Goal: Task Accomplishment & Management: Manage account settings

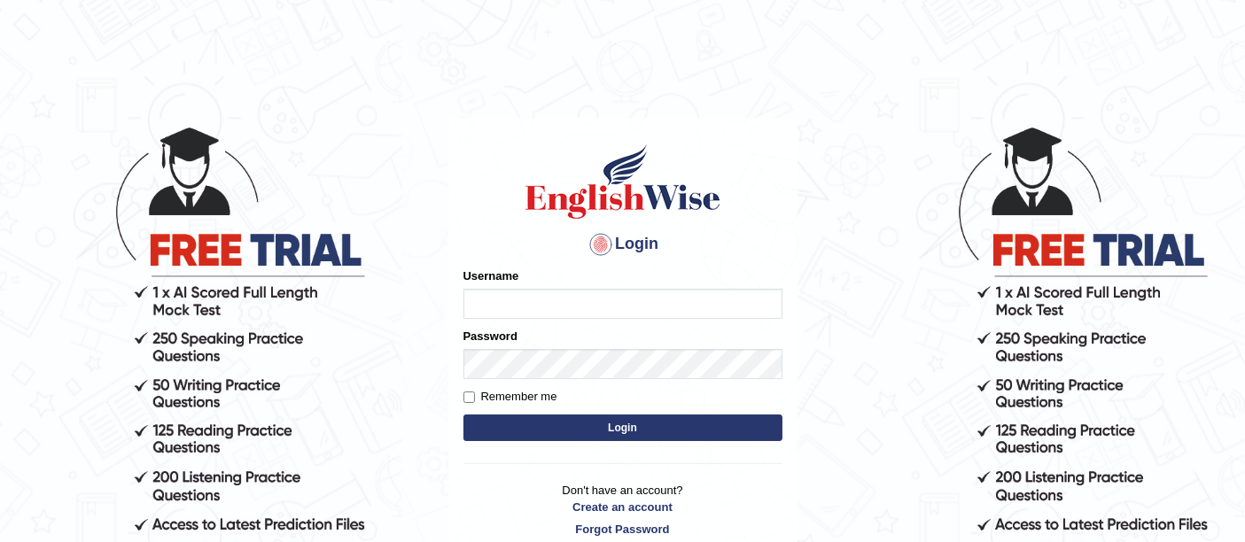
type input "ireen_parramatta"
click at [749, 426] on button "Login" at bounding box center [622, 428] width 319 height 27
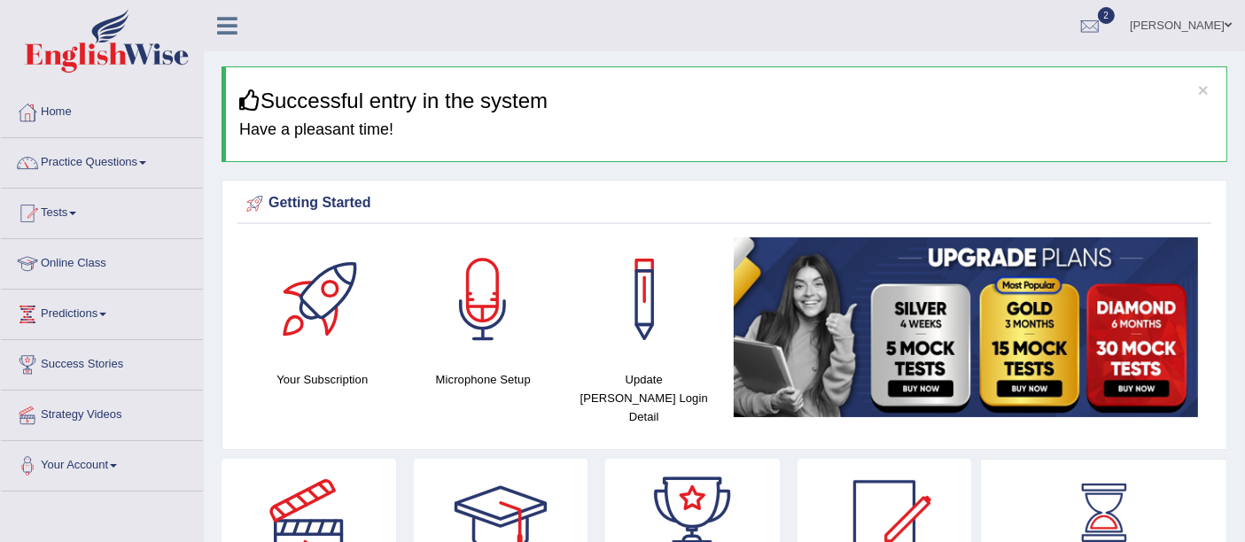
click at [749, 426] on div "Getting Started Your Subscription Microphone Setup Update [PERSON_NAME] Login D…" at bounding box center [723, 315] width 1005 height 270
